Goal: Information Seeking & Learning: Learn about a topic

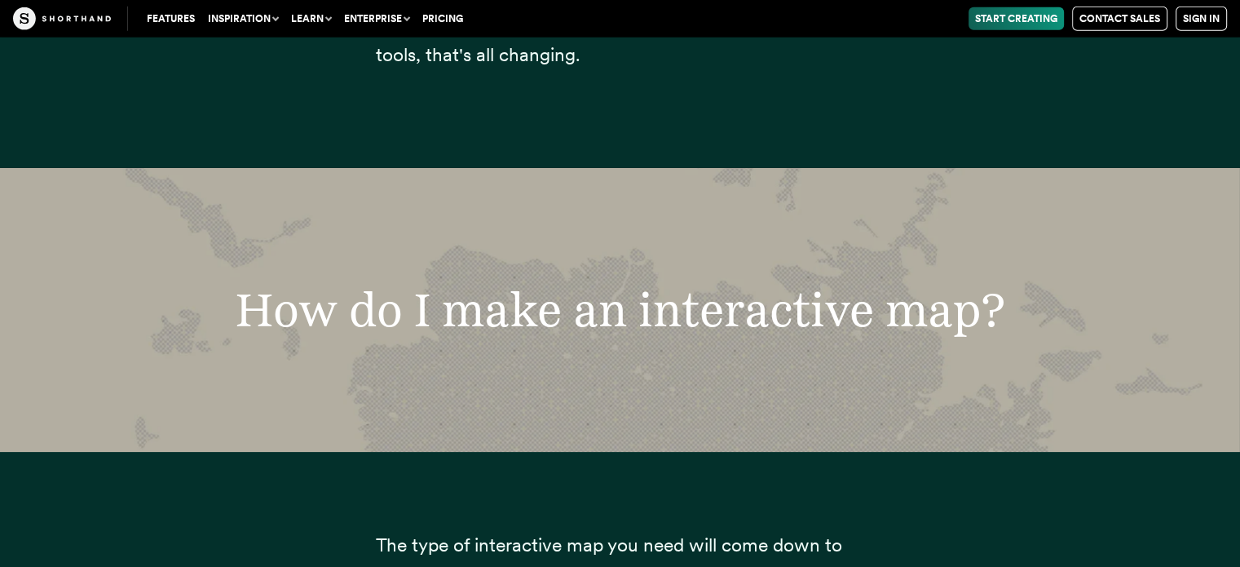
scroll to position [4159, 0]
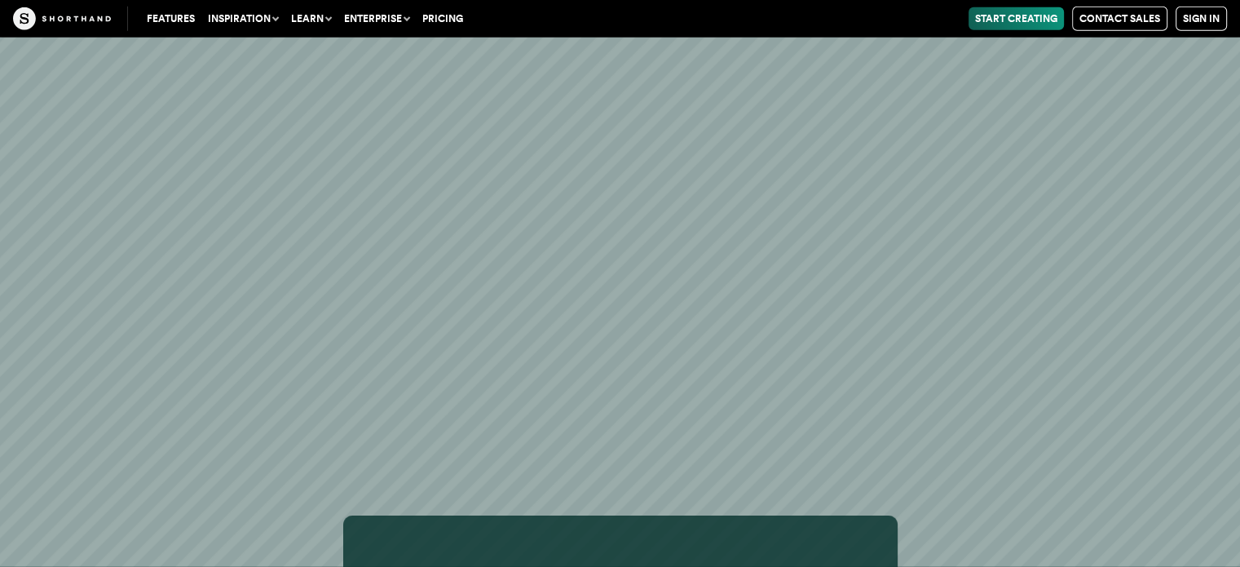
scroll to position [16393, 0]
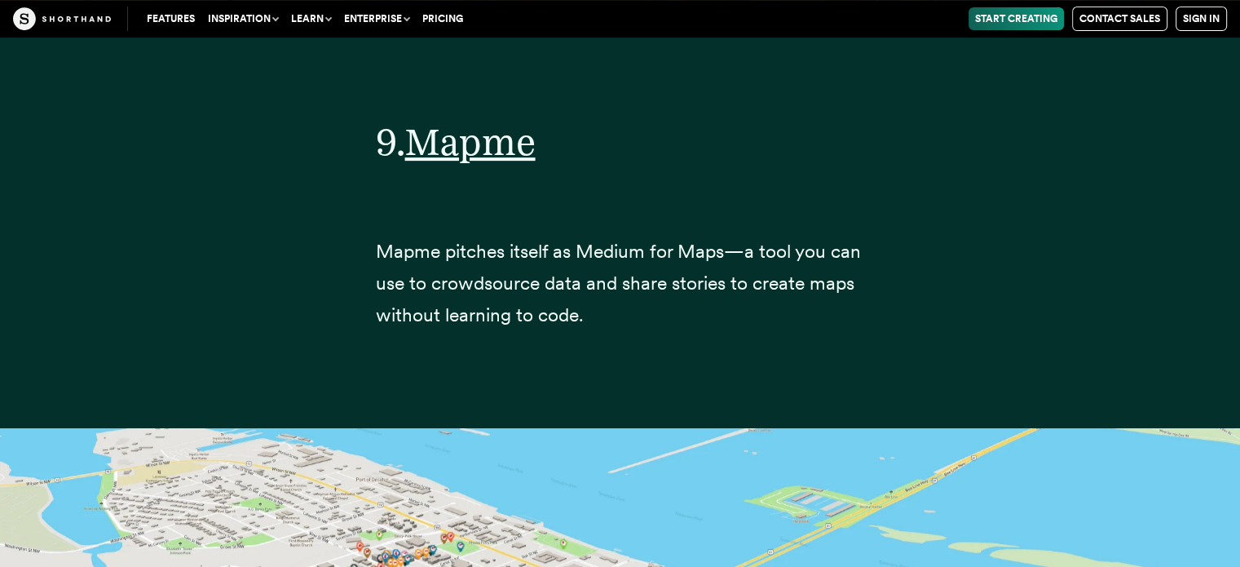
scroll to position [31673, 0]
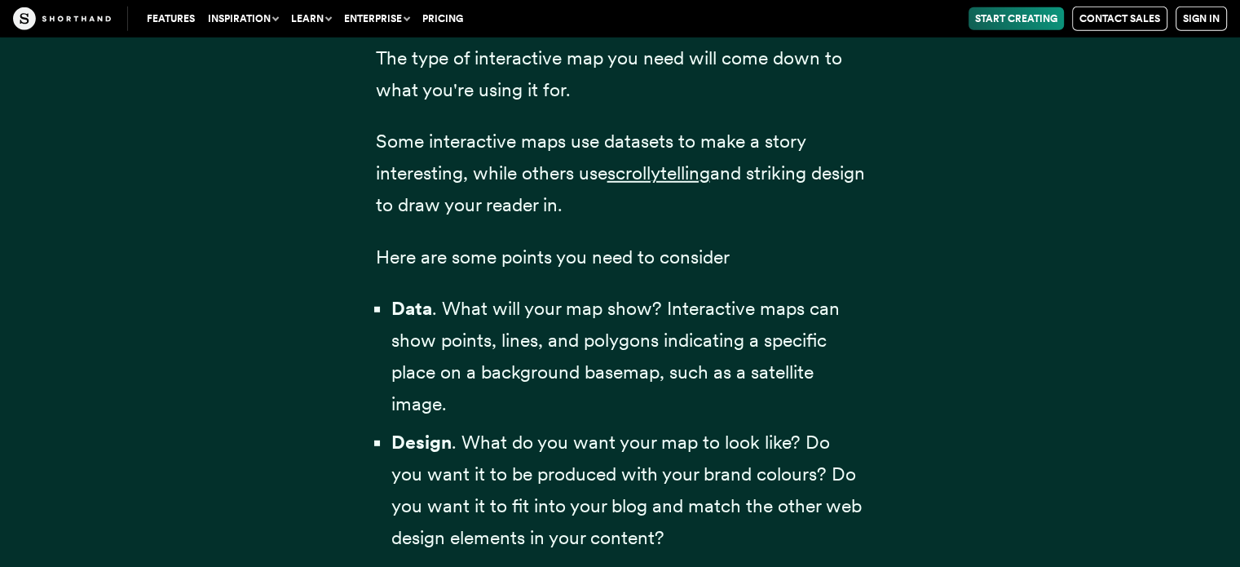
scroll to position [4619, 0]
